Goal: Information Seeking & Learning: Learn about a topic

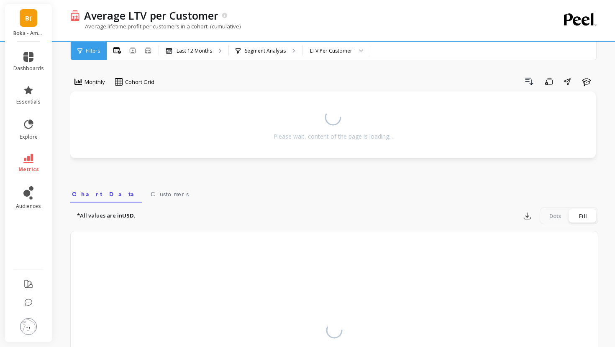
click at [30, 23] on link "B(" at bounding box center [29, 18] width 18 height 18
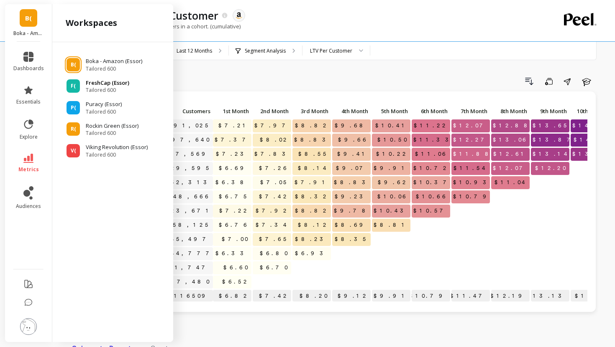
click at [75, 92] on div "F(" at bounding box center [72, 85] width 13 height 13
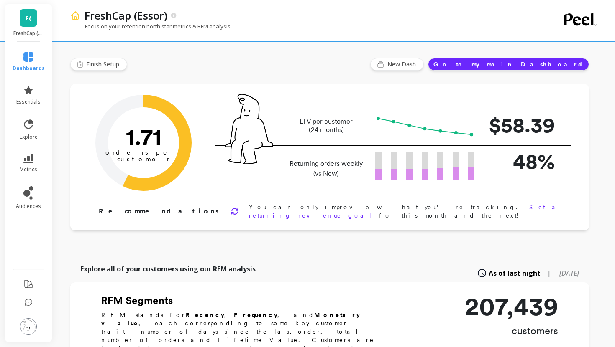
click at [27, 106] on li "essentials" at bounding box center [29, 95] width 42 height 30
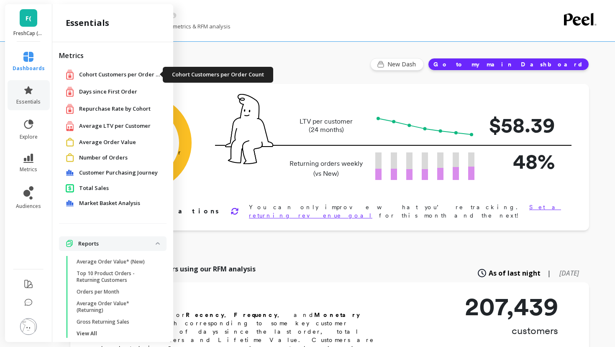
click at [100, 74] on span "Cohort Customers per Order Count" at bounding box center [121, 75] width 84 height 8
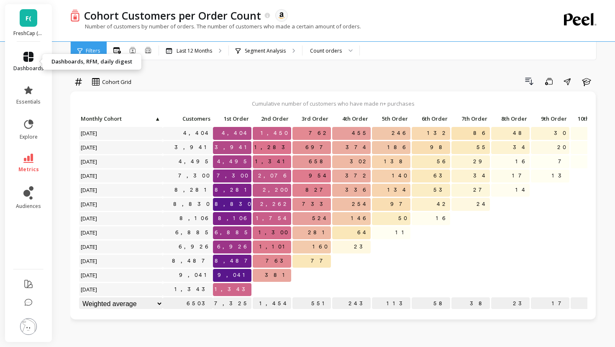
click at [28, 67] on span "dashboards" at bounding box center [28, 68] width 31 height 7
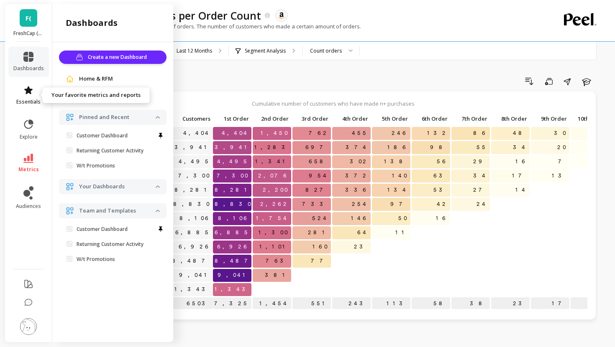
click at [29, 100] on span "essentials" at bounding box center [28, 102] width 24 height 7
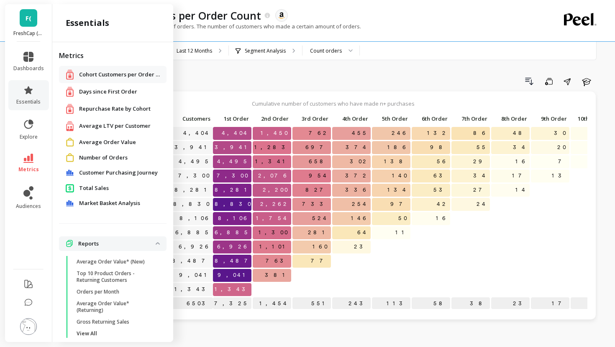
click at [99, 126] on span "Average LTV per Customer" at bounding box center [114, 126] width 71 height 8
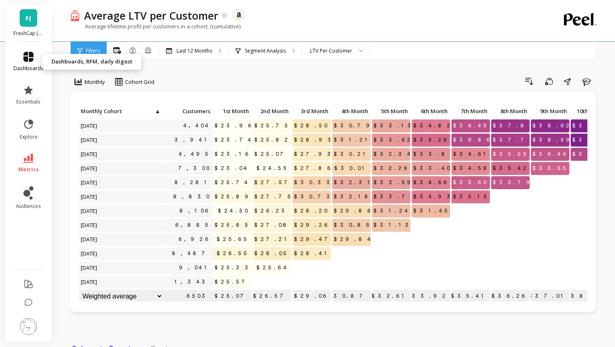
click at [31, 61] on icon at bounding box center [28, 57] width 10 height 10
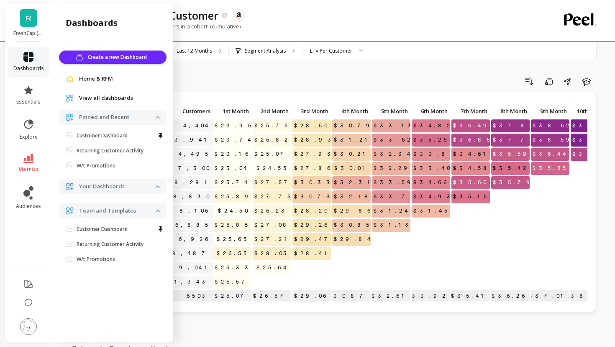
click at [31, 61] on icon at bounding box center [28, 57] width 10 height 10
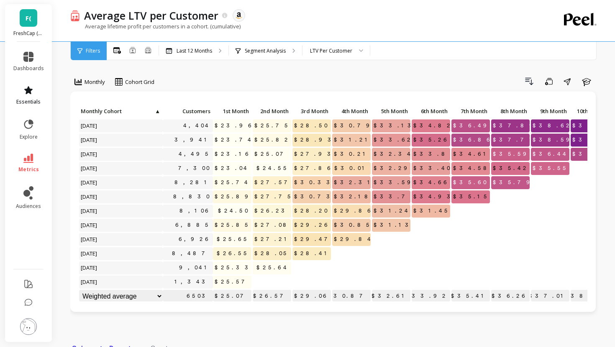
click at [28, 90] on icon at bounding box center [28, 90] width 8 height 8
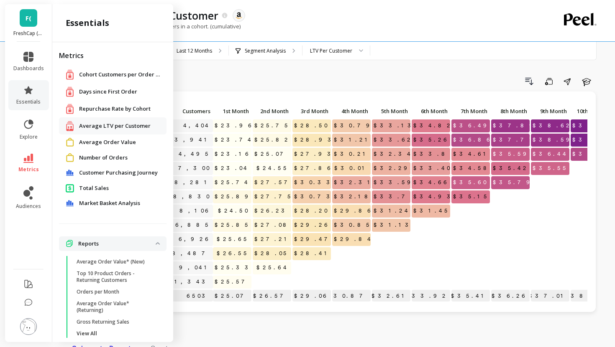
click at [90, 107] on span "Repurchase Rate by Cohort" at bounding box center [114, 109] width 71 height 8
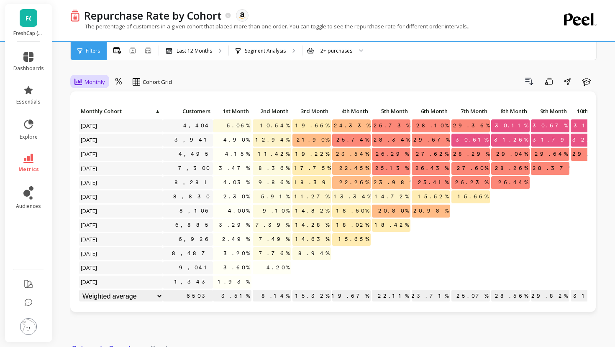
click at [102, 82] on span "Monthly" at bounding box center [94, 82] width 20 height 8
click at [99, 120] on div "Quarterly" at bounding box center [101, 117] width 48 height 8
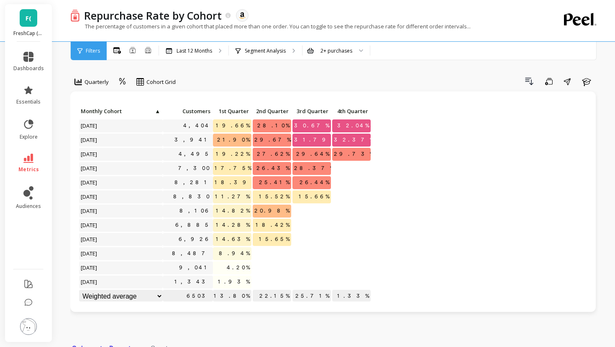
scroll to position [0, 0]
drag, startPoint x: 228, startPoint y: 255, endPoint x: 238, endPoint y: 286, distance: 33.2
click at [238, 286] on div "Click to create an audience 4,404 19.66% 28.10% 30.67% 32.04% Click to create a…" at bounding box center [225, 204] width 293 height 199
click at [281, 254] on div at bounding box center [272, 253] width 38 height 13
